Goal: Information Seeking & Learning: Learn about a topic

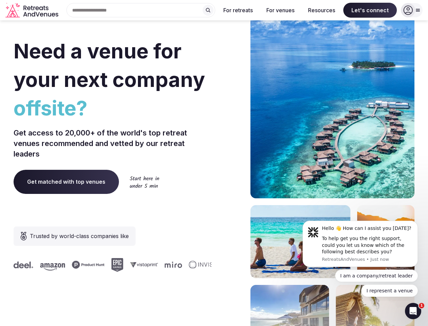
click at [214, 163] on div "Need a venue for your next company offsite? Get access to 20,000+ of the world'…" at bounding box center [214, 203] width 401 height 409
click at [141, 10] on div "Search Popular Destinations [GEOGRAPHIC_DATA], [GEOGRAPHIC_DATA] [GEOGRAPHIC_DA…" at bounding box center [138, 10] width 154 height 14
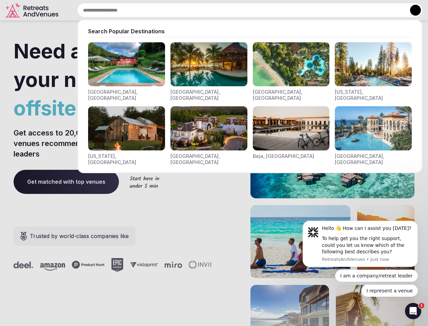
click at [208, 10] on input "text" at bounding box center [250, 10] width 346 height 14
click at [238, 10] on input "text" at bounding box center [250, 10] width 346 height 14
click at [280, 10] on input "text" at bounding box center [250, 10] width 346 height 14
click at [322, 10] on input "text" at bounding box center [250, 10] width 346 height 14
click at [370, 10] on input "text" at bounding box center [250, 10] width 346 height 14
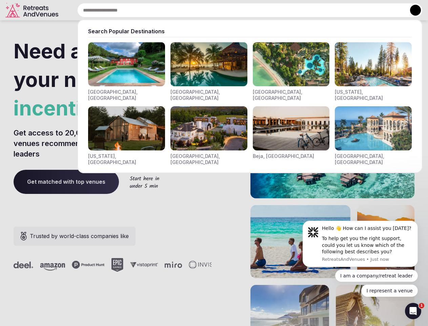
click at [412, 10] on button at bounding box center [415, 10] width 11 height 11
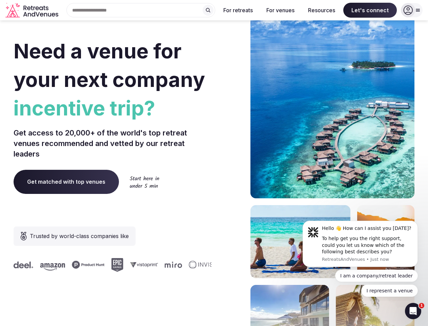
click at [360, 243] on div "To help get you the right support, could you let us know which of the following…" at bounding box center [367, 245] width 91 height 20
